Goal: Navigation & Orientation: Find specific page/section

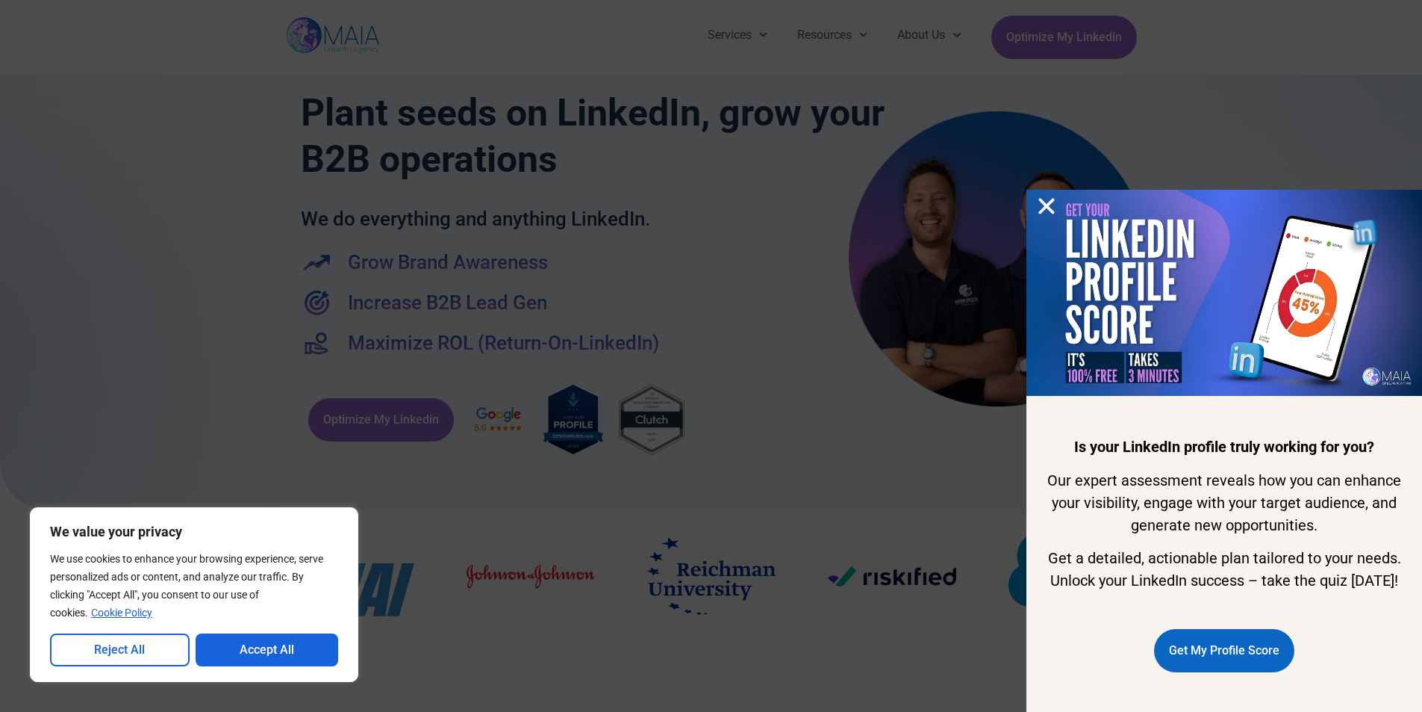
click at [1039, 195] on icon "Close" at bounding box center [1047, 206] width 22 height 22
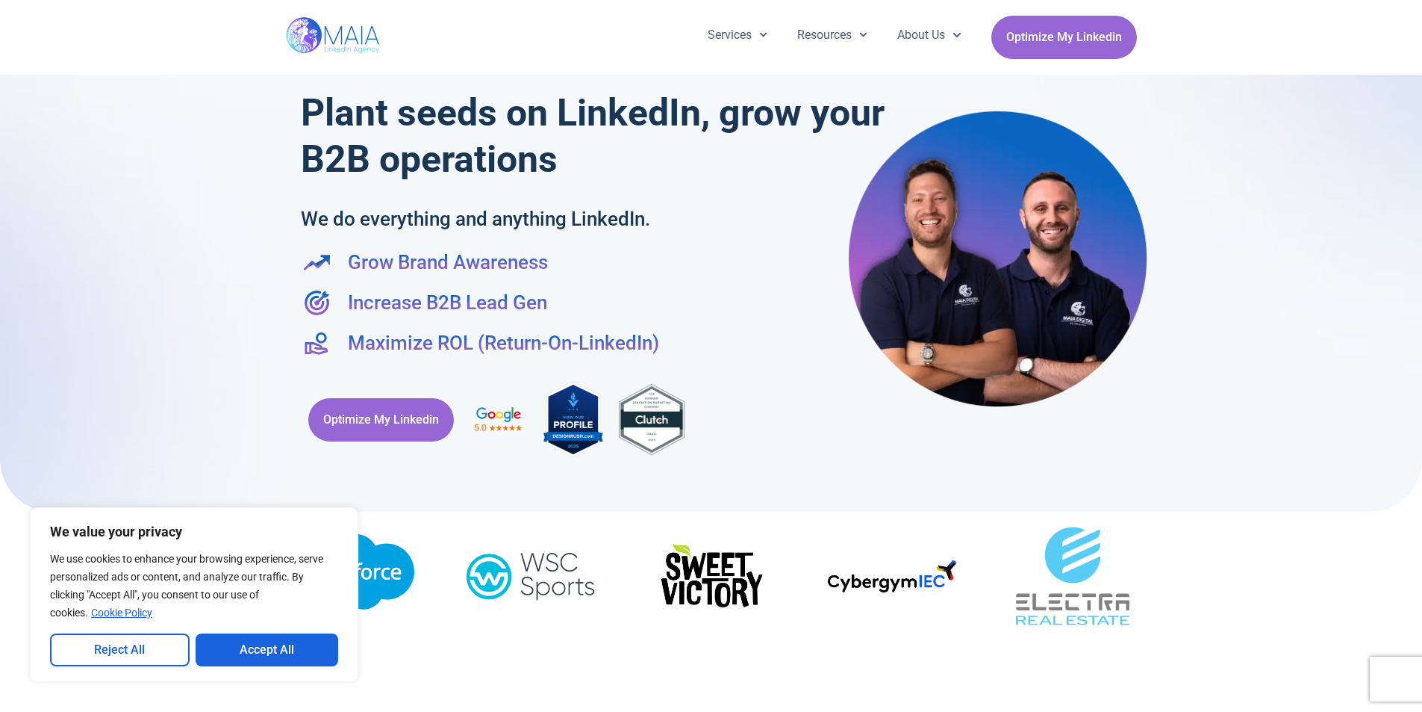
click at [236, 653] on button "Accept All" at bounding box center [267, 649] width 143 height 33
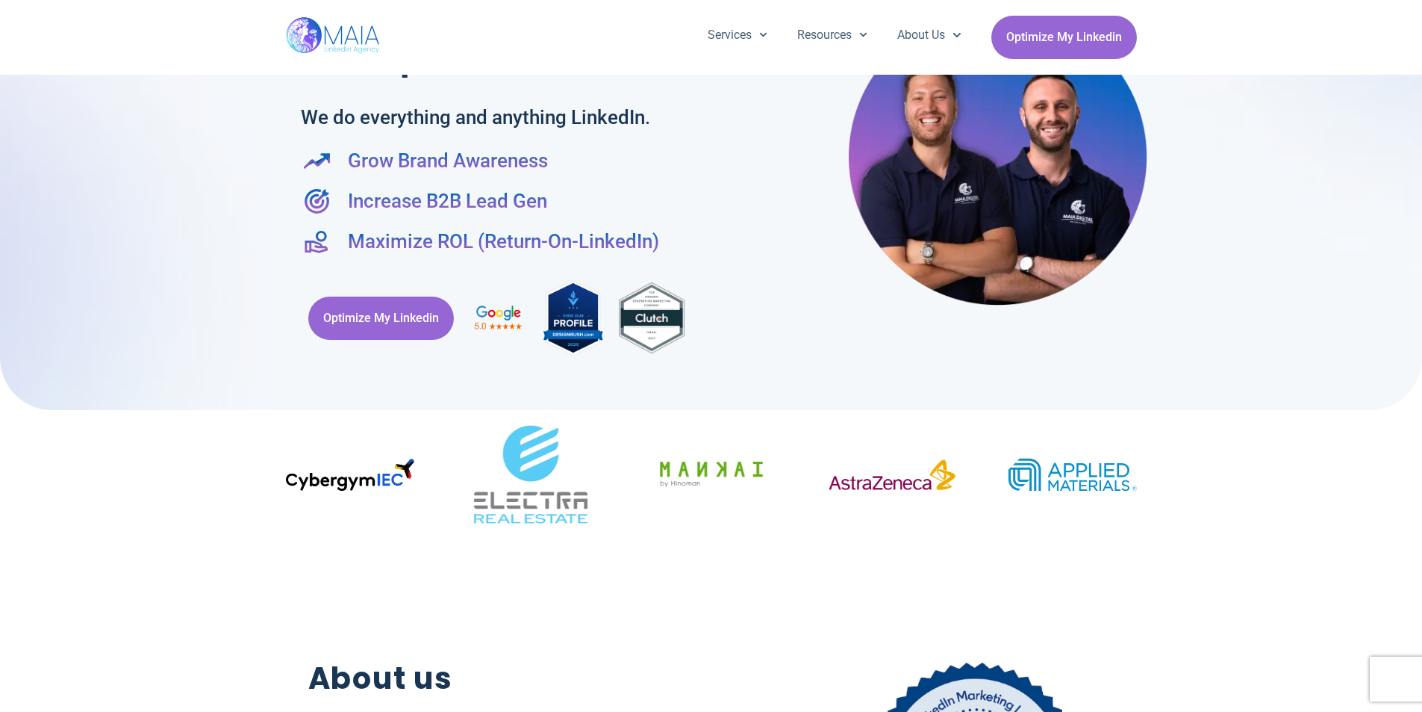
scroll to position [75, 0]
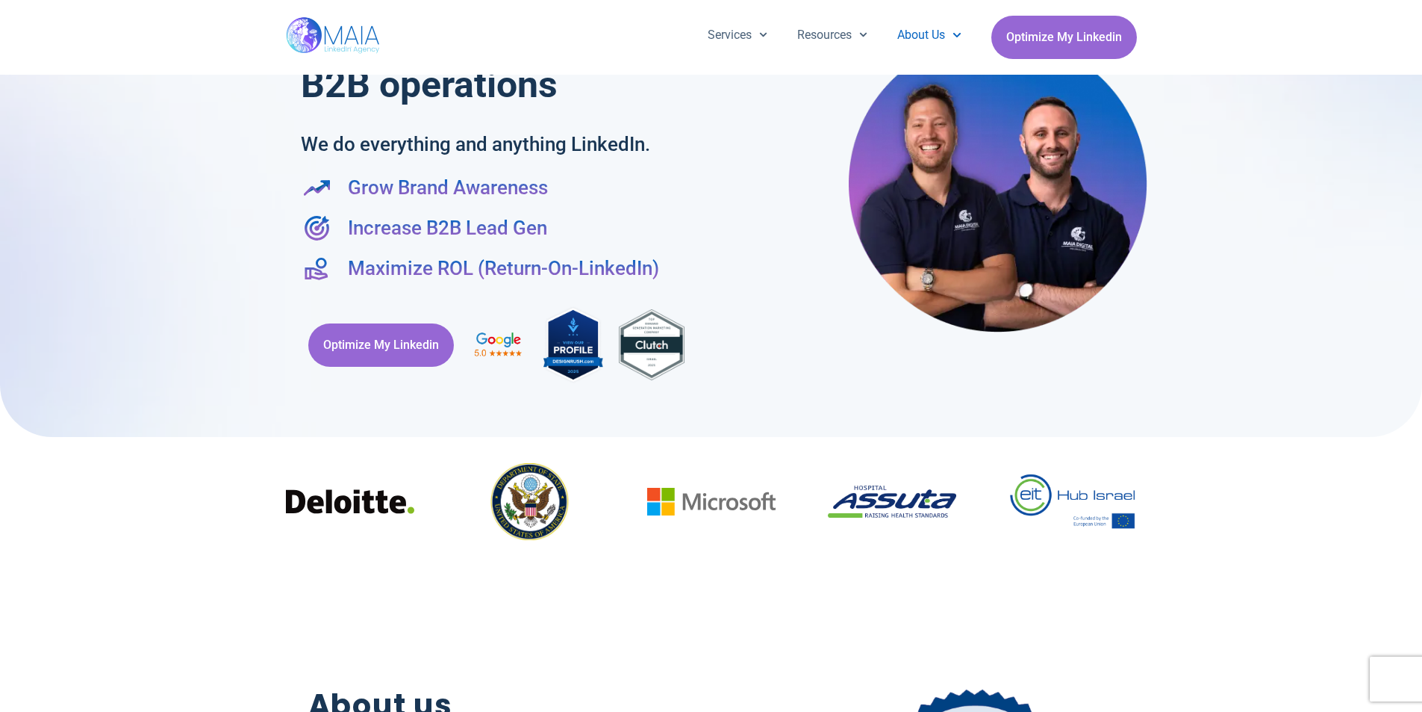
click at [909, 32] on link "About Us" at bounding box center [929, 35] width 93 height 39
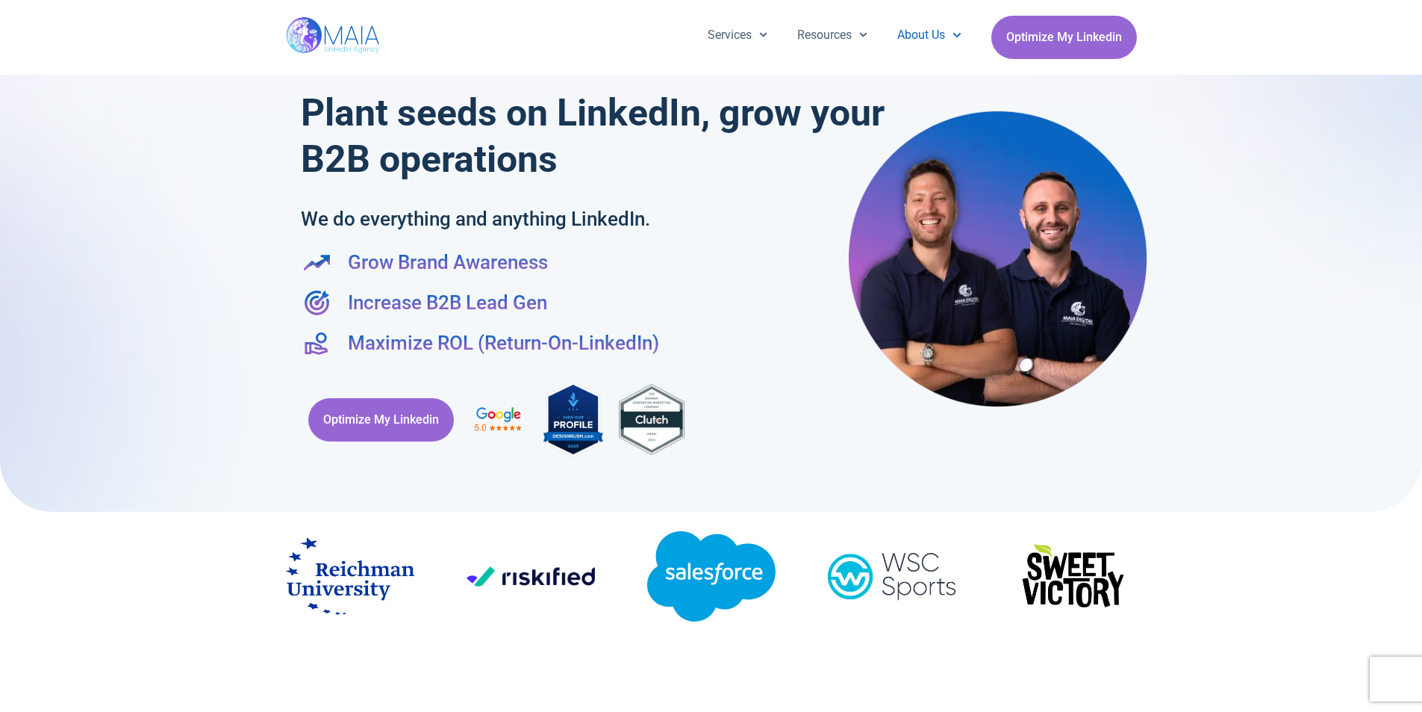
click at [922, 37] on link "About Us" at bounding box center [929, 35] width 93 height 39
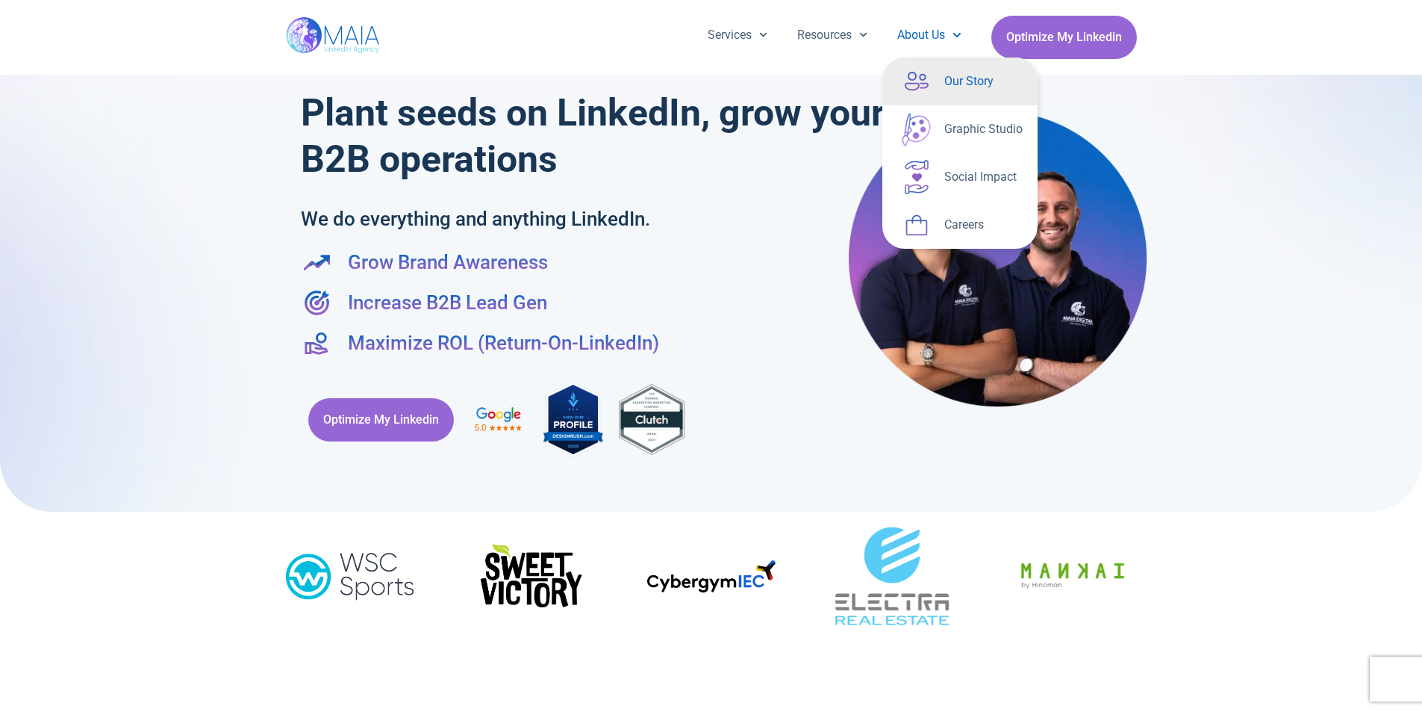
click at [942, 89] on link "Our Story" at bounding box center [960, 81] width 155 height 48
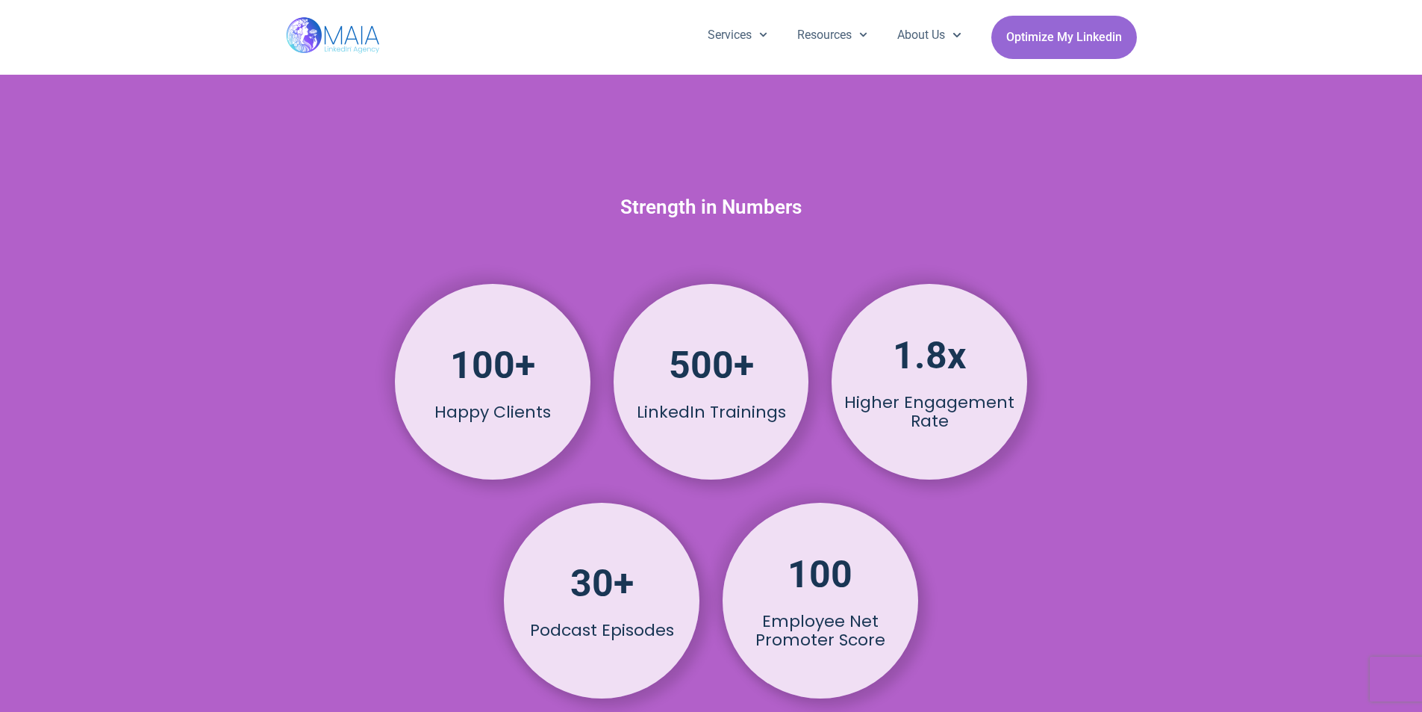
scroll to position [1419, 0]
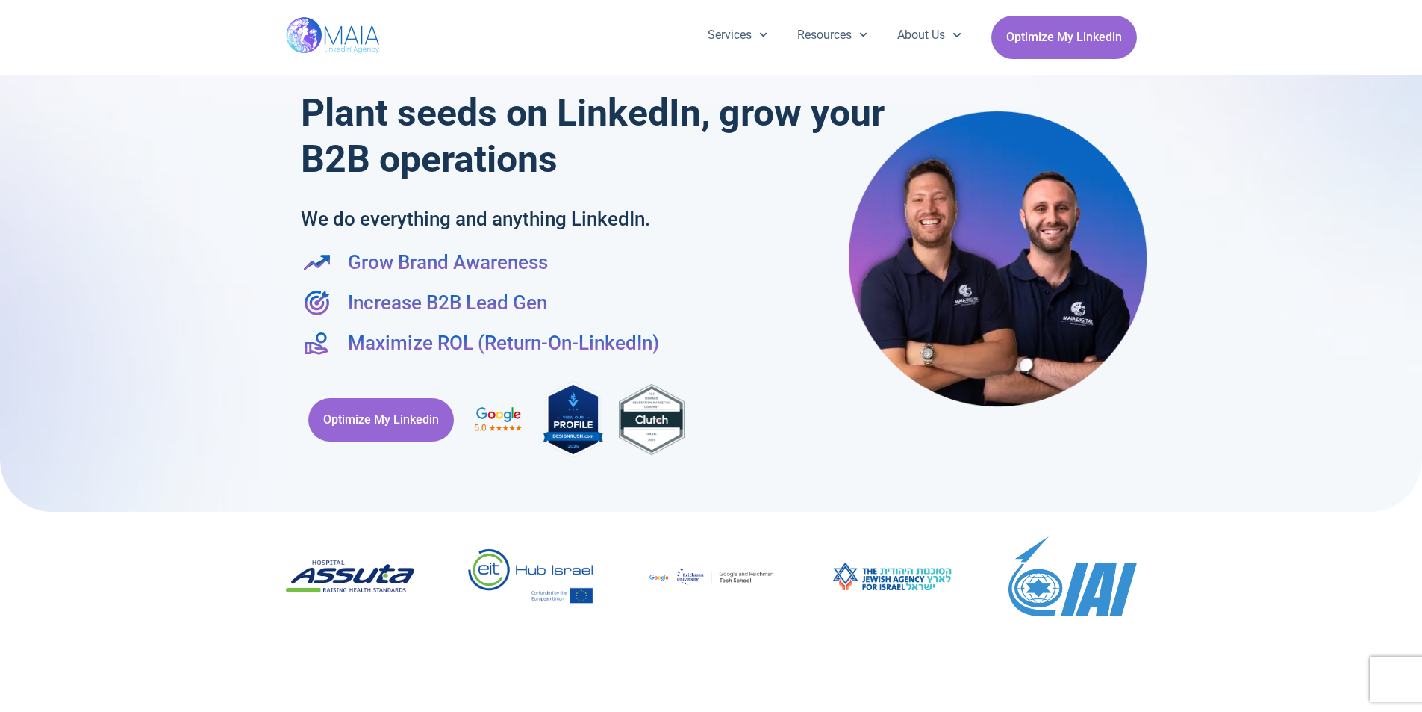
scroll to position [224, 0]
